Goal: Task Accomplishment & Management: Complete application form

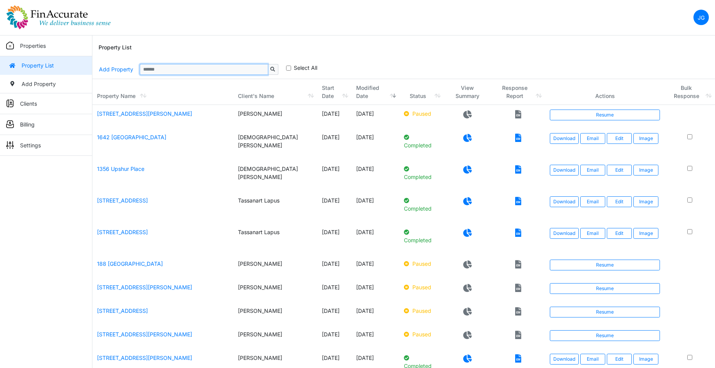
click at [165, 70] on input "Sizing example input" at bounding box center [204, 69] width 128 height 11
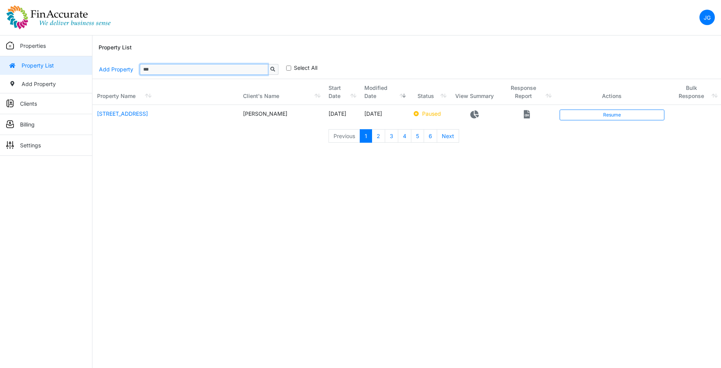
type input "***"
click at [530, 115] on icon at bounding box center [527, 114] width 6 height 8
click at [522, 132] on div "Previous 1 2 3 4 5 6 Next" at bounding box center [406, 135] width 629 height 15
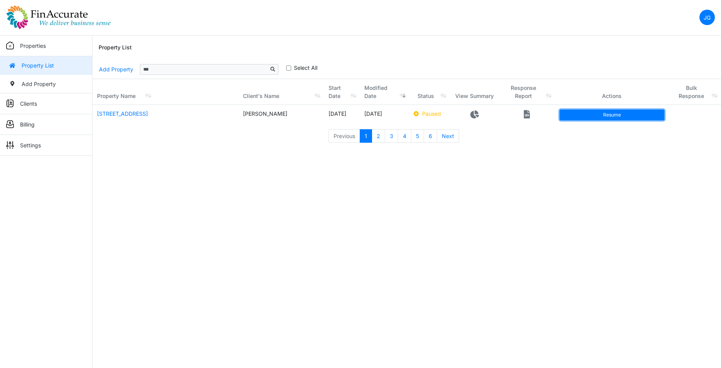
click at [590, 114] on link "Resume" at bounding box center [612, 114] width 105 height 11
click at [583, 151] on html "JG Change Password Logout jay@finaccurate.com jay@finaccurate.com Properties Pr…" at bounding box center [360, 75] width 721 height 151
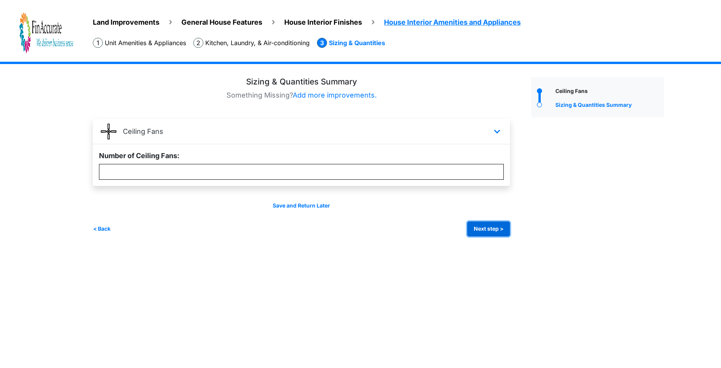
click at [501, 229] on button "Next step >" at bounding box center [488, 228] width 43 height 15
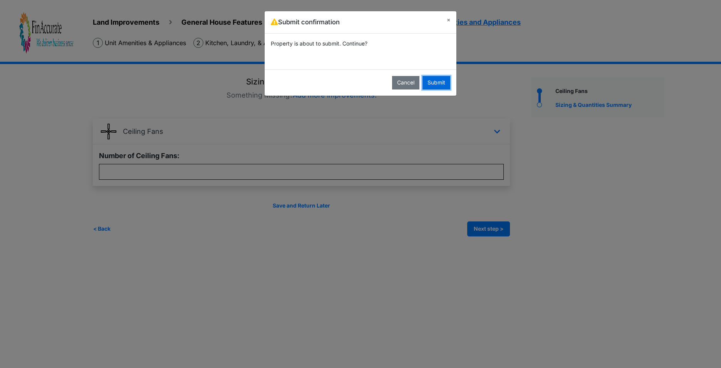
click at [446, 79] on button "Submit" at bounding box center [437, 82] width 28 height 13
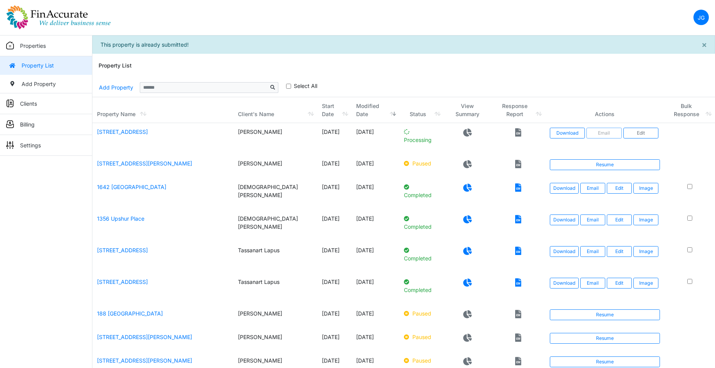
click at [473, 53] on div "× This property is already submitted!" at bounding box center [403, 44] width 623 height 18
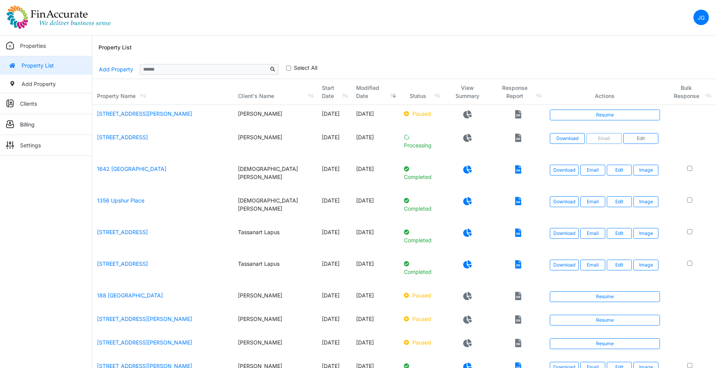
click at [519, 34] on nav "JG Change Password Logout [PERSON_NAME][EMAIL_ADDRESS][DOMAIN_NAME] [PERSON_NAM…" at bounding box center [357, 17] width 715 height 35
click at [522, 137] on icon at bounding box center [518, 138] width 6 height 8
click at [152, 78] on div "**********" at bounding box center [404, 69] width 611 height 18
click at [162, 70] on input "Sizing example input" at bounding box center [204, 69] width 128 height 11
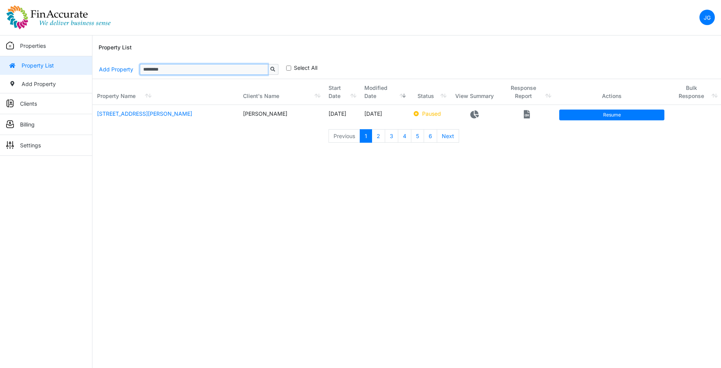
type input "********"
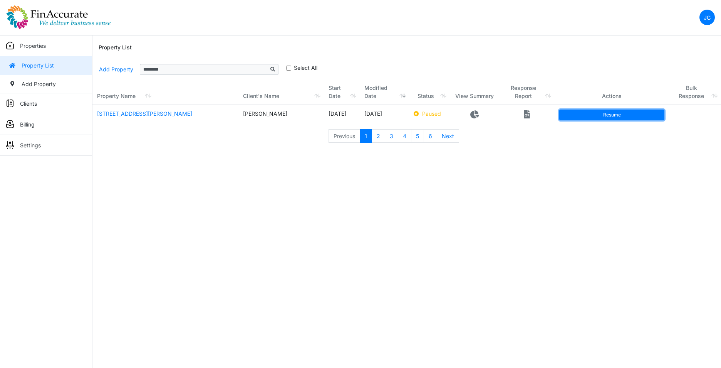
click at [619, 110] on link "Resume" at bounding box center [611, 114] width 105 height 11
click at [459, 151] on html "JG Change Password Logout [PERSON_NAME][EMAIL_ADDRESS][DOMAIN_NAME] [PERSON_NAM…" at bounding box center [360, 75] width 721 height 151
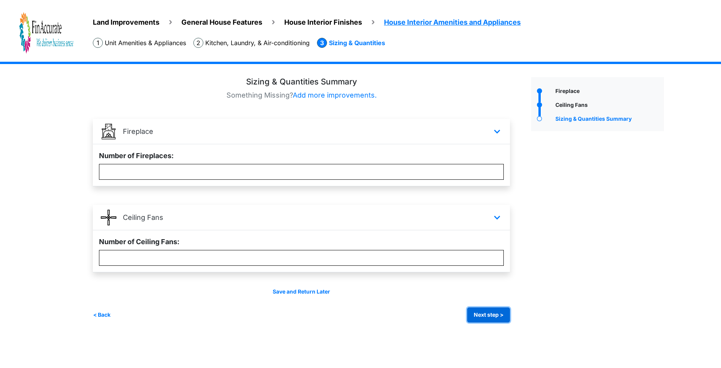
click at [487, 318] on button "Next step >" at bounding box center [488, 314] width 43 height 15
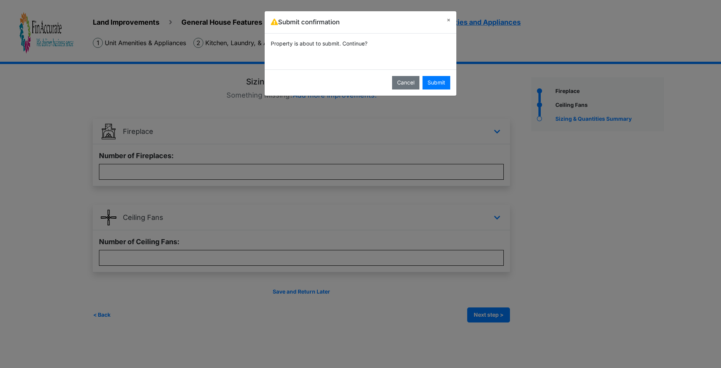
click at [459, 81] on div "Submit confirmation × Property is about to submit. Continue? Cancel Submit" at bounding box center [360, 184] width 721 height 368
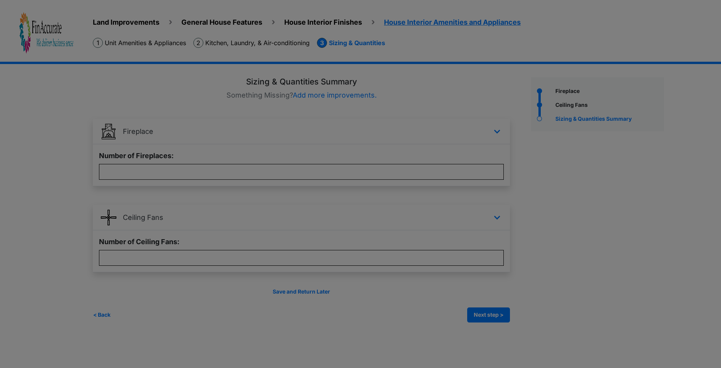
click at [441, 85] on div at bounding box center [360, 184] width 721 height 368
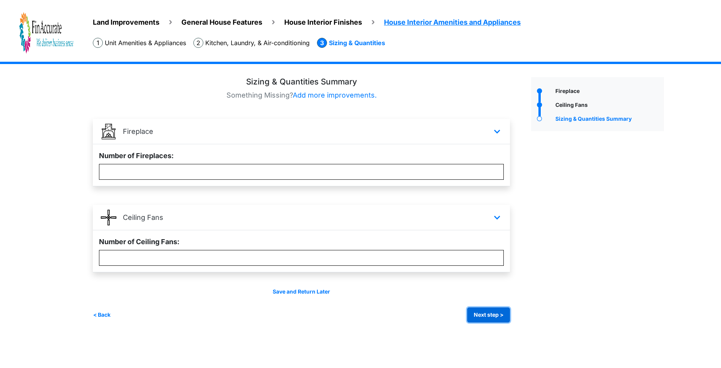
click at [496, 309] on button "Next step >" at bounding box center [488, 314] width 43 height 15
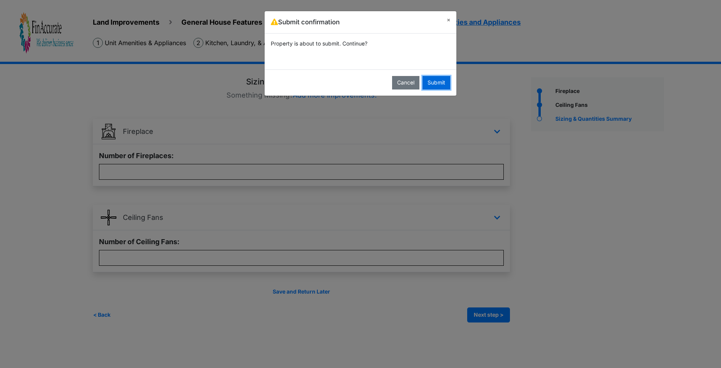
click at [440, 80] on button "Submit" at bounding box center [437, 82] width 28 height 13
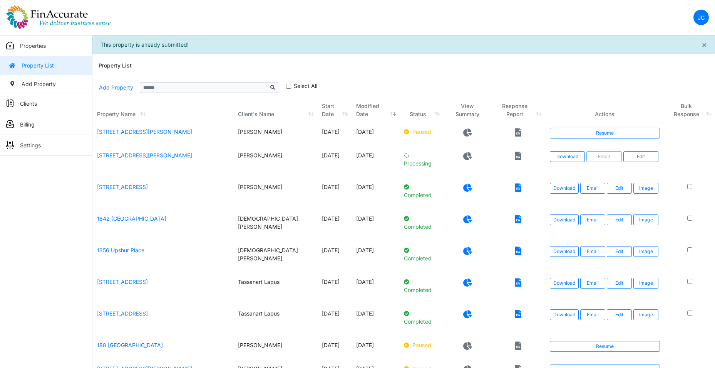
click at [522, 187] on icon at bounding box center [518, 187] width 6 height 8
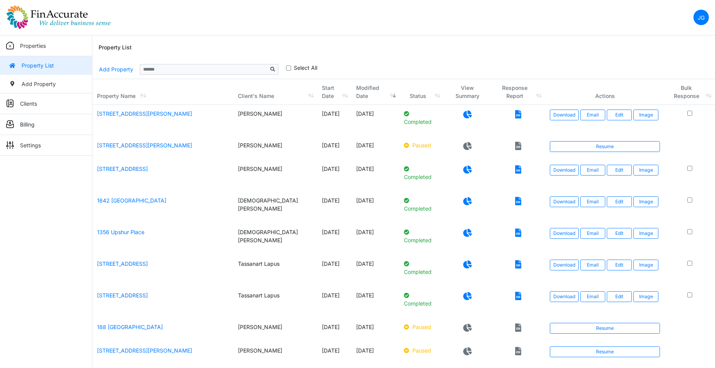
click at [503, 41] on div "Property List" at bounding box center [404, 47] width 611 height 25
click at [522, 114] on icon at bounding box center [518, 114] width 6 height 8
click at [503, 26] on nav "JG Change Password Logout jay@finaccurate.com jay@finaccurate.com" at bounding box center [357, 17] width 715 height 35
